Goal: Find contact information: Find contact information

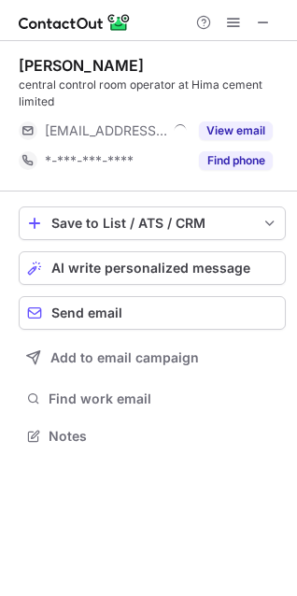
scroll to position [423, 297]
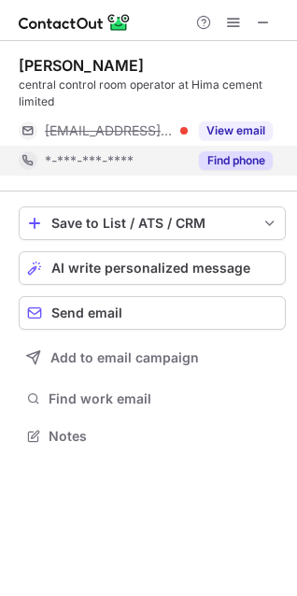
click at [228, 162] on button "Find phone" at bounding box center [236, 160] width 74 height 19
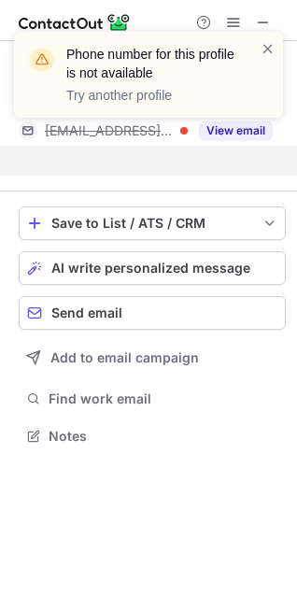
scroll to position [393, 297]
